Goal: Obtain resource: Download file/media

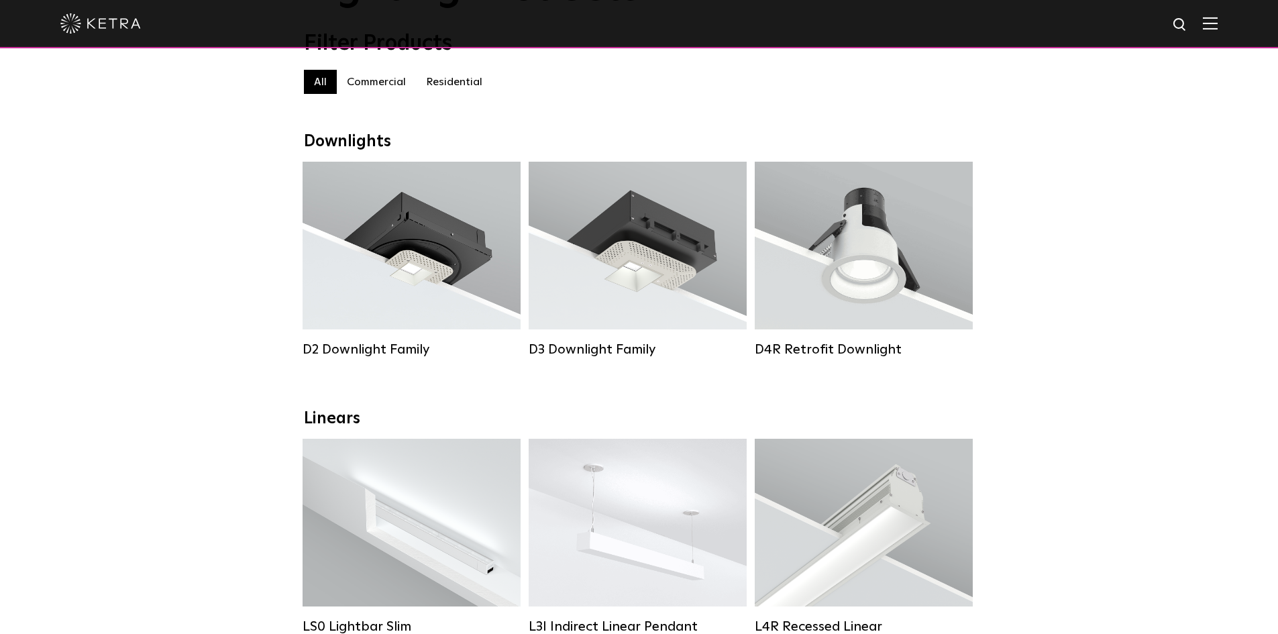
scroll to position [129, 0]
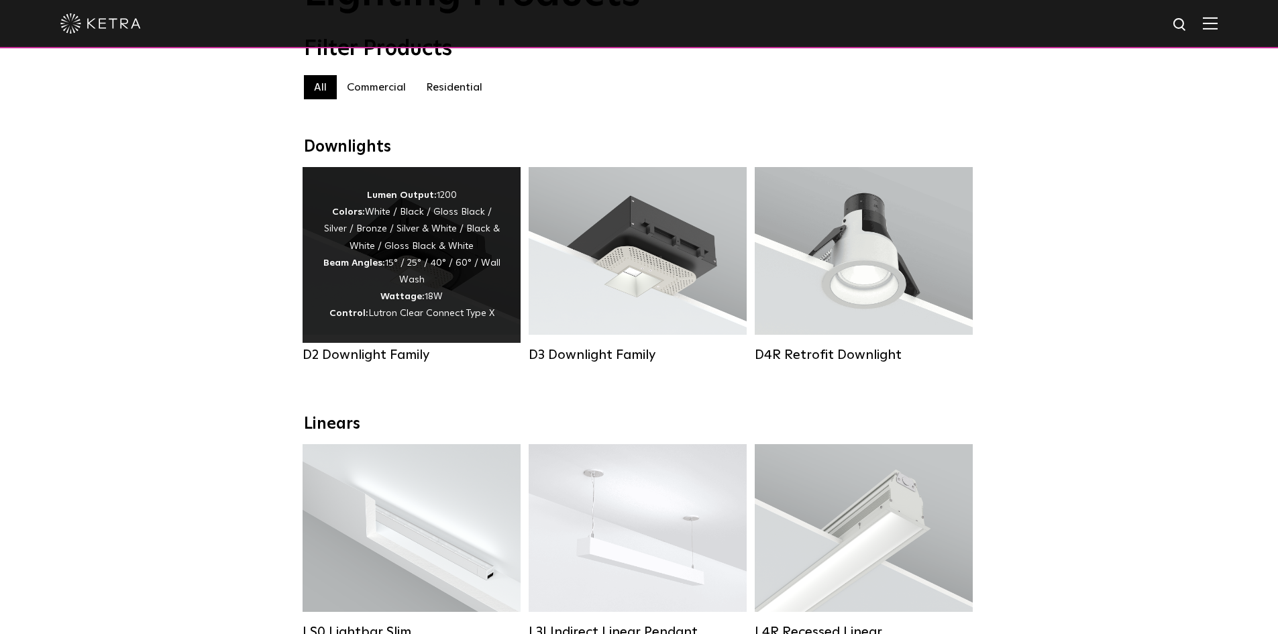
click at [372, 287] on div "Lumen Output: 1200 Colors: White / Black / Gloss Black / Silver / Bronze / Silv…" at bounding box center [412, 254] width 178 height 135
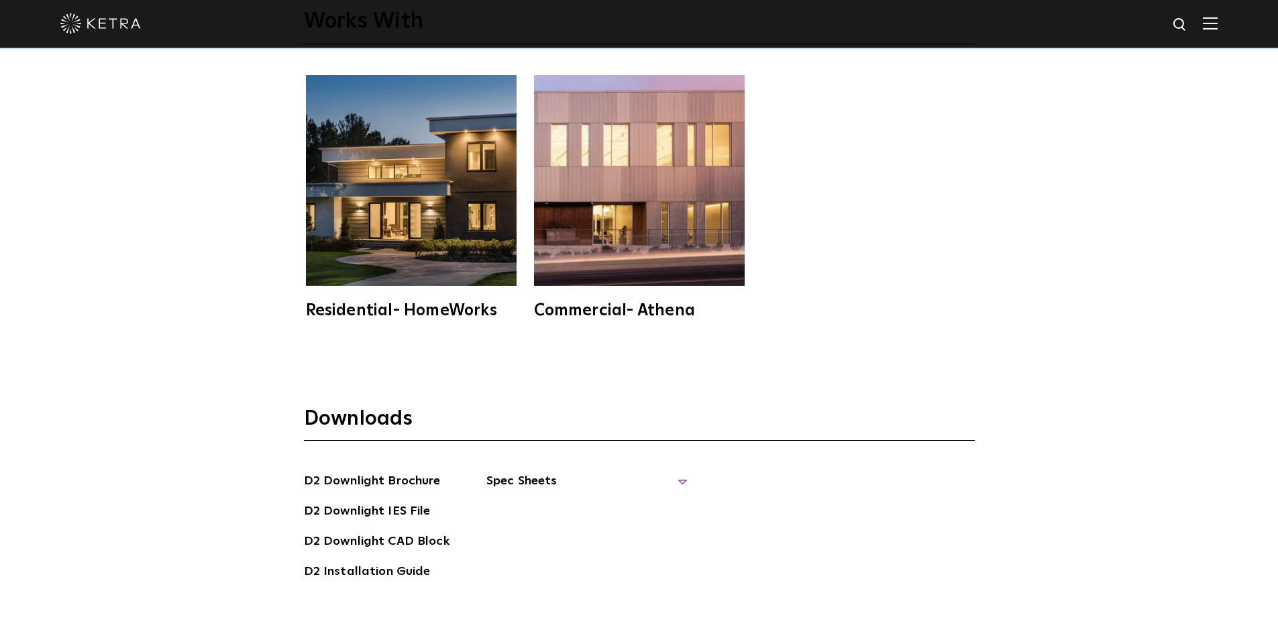
scroll to position [3682, 0]
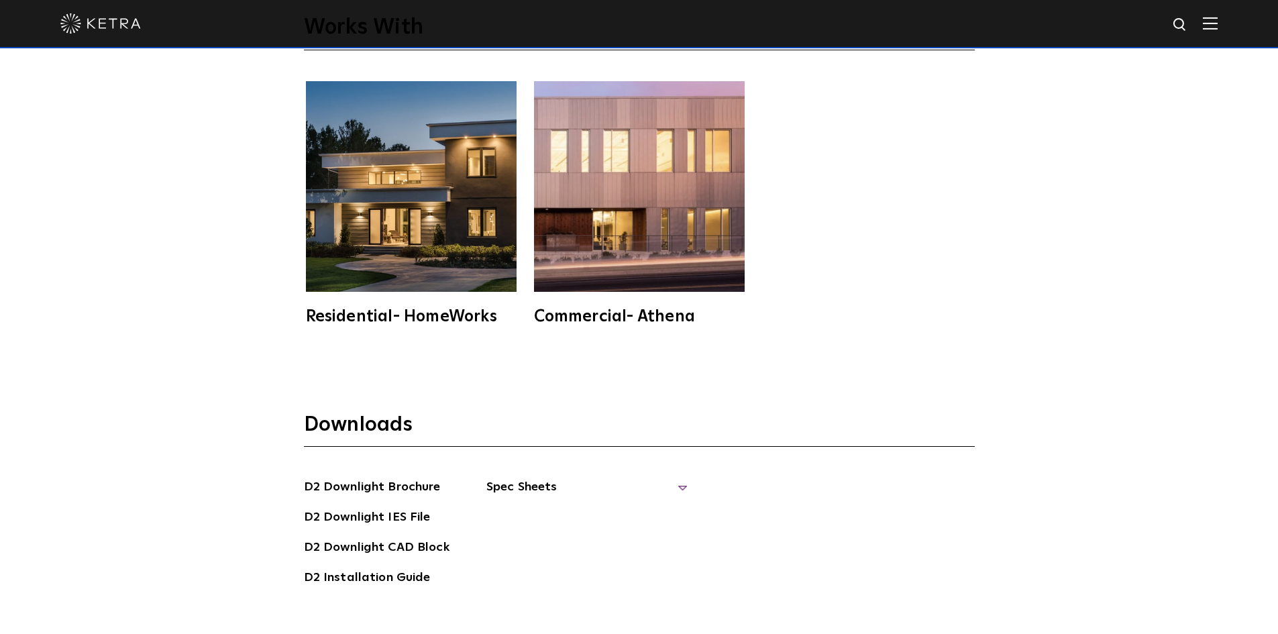
click at [541, 478] on span "Spec Sheets" at bounding box center [586, 493] width 201 height 30
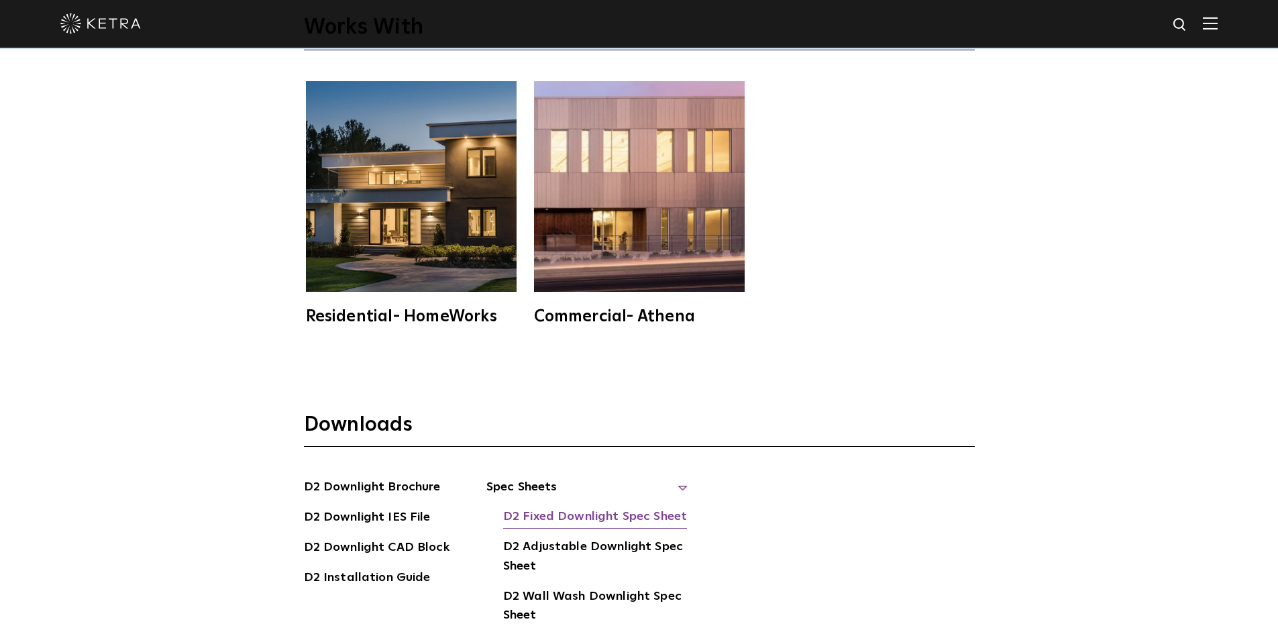
click at [580, 507] on link "D2 Fixed Downlight Spec Sheet" at bounding box center [595, 517] width 184 height 21
